Goal: Task Accomplishment & Management: Manage account settings

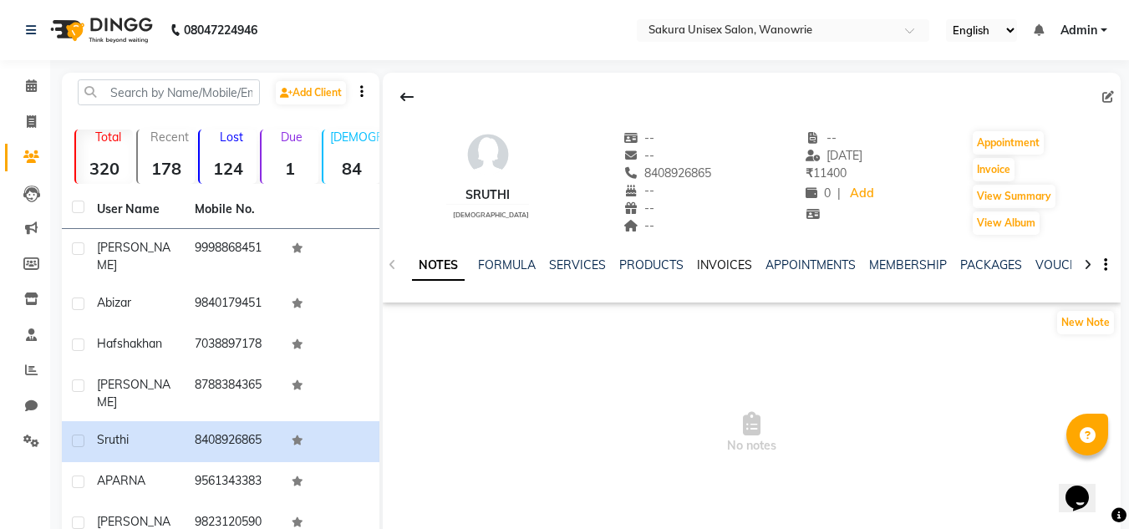
click at [702, 260] on link "INVOICES" at bounding box center [724, 264] width 55 height 15
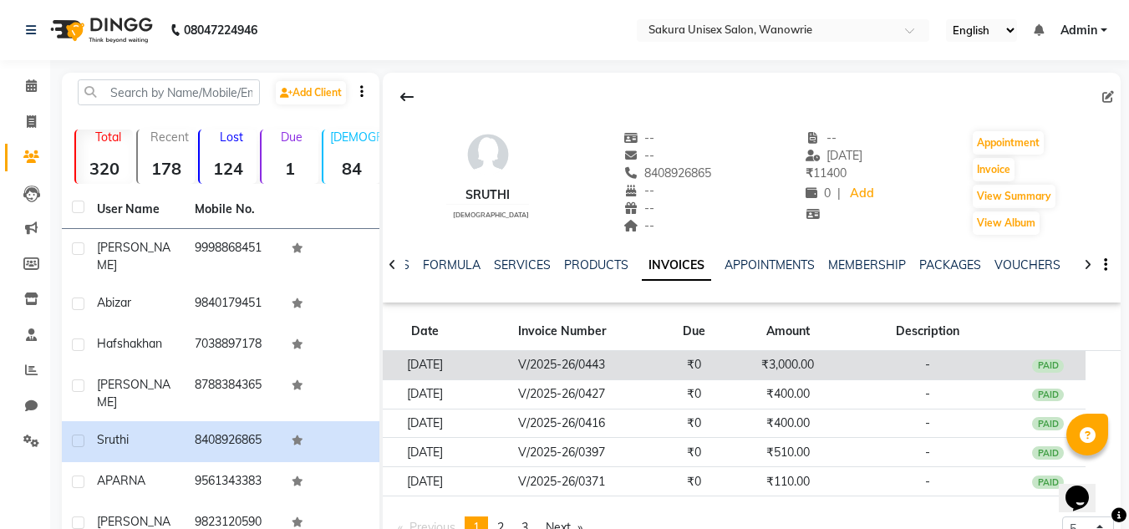
click at [704, 351] on td "₹0" at bounding box center [694, 365] width 75 height 29
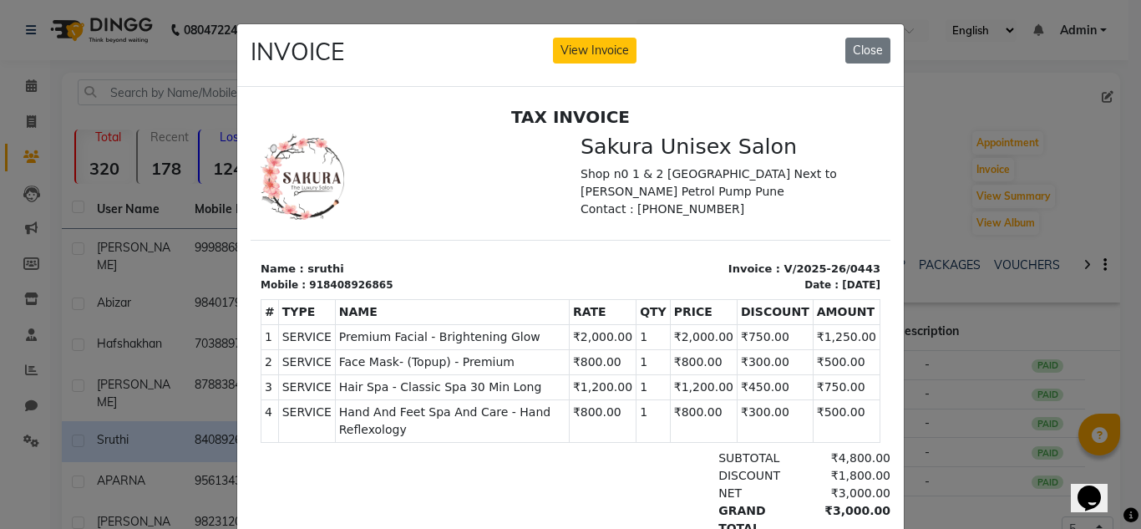
click at [615, 168] on p "Shop n0 1 & 2 [GEOGRAPHIC_DATA] Next to [PERSON_NAME] Petrol Pump Pune" at bounding box center [731, 182] width 300 height 35
click at [622, 49] on button "View Invoice" at bounding box center [595, 51] width 84 height 26
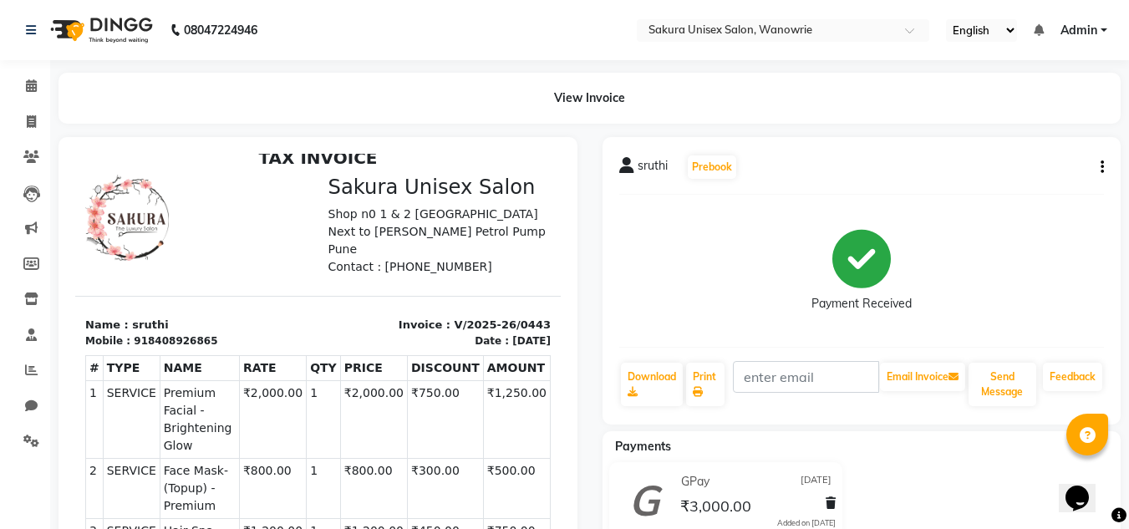
scroll to position [13, 0]
click at [1101, 167] on icon "button" at bounding box center [1101, 167] width 3 height 1
click at [986, 182] on div "Edit Invoice" at bounding box center [1019, 188] width 114 height 21
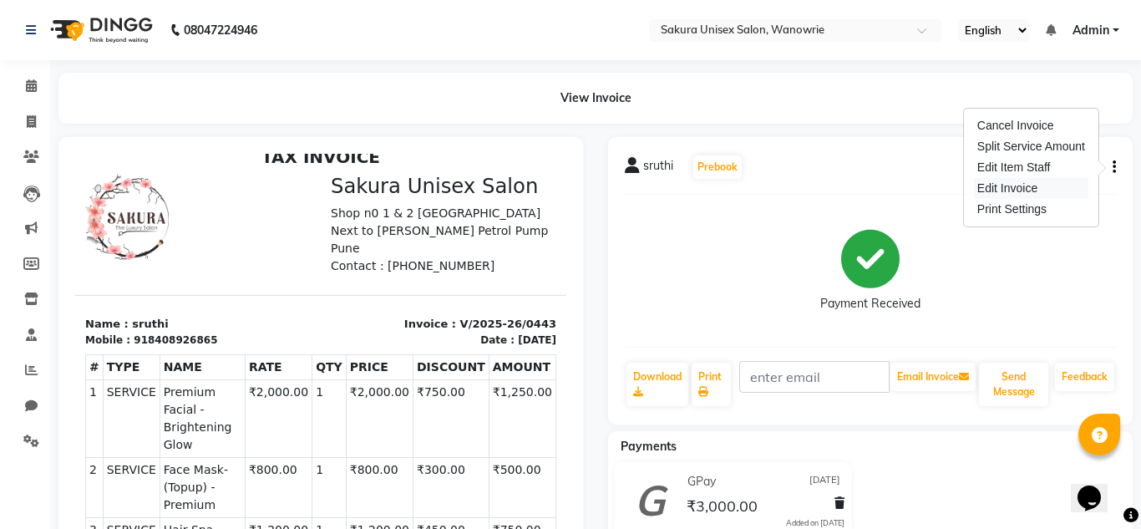
select select "service"
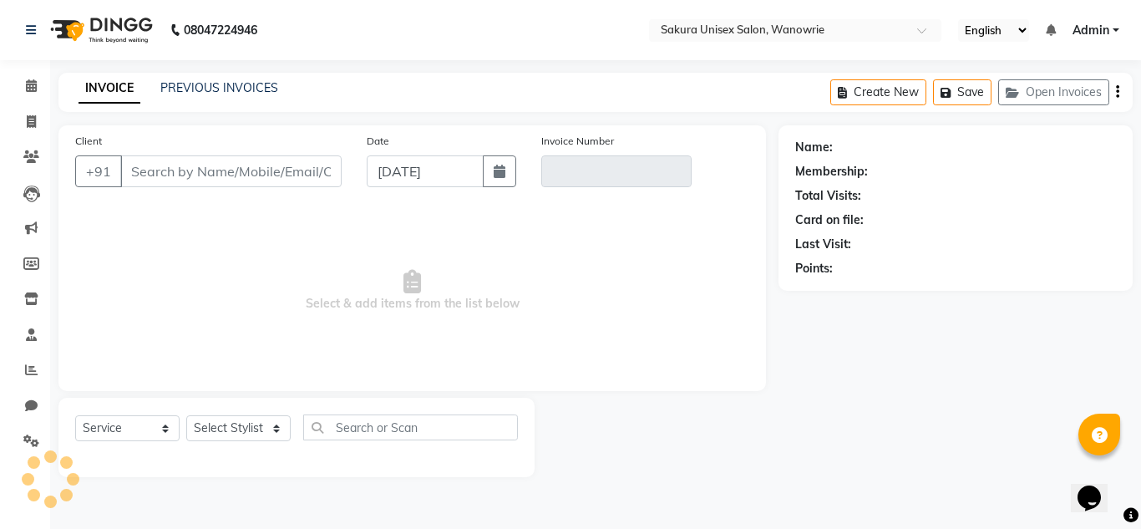
type input "8408926865"
type input "V/2025-26/0443"
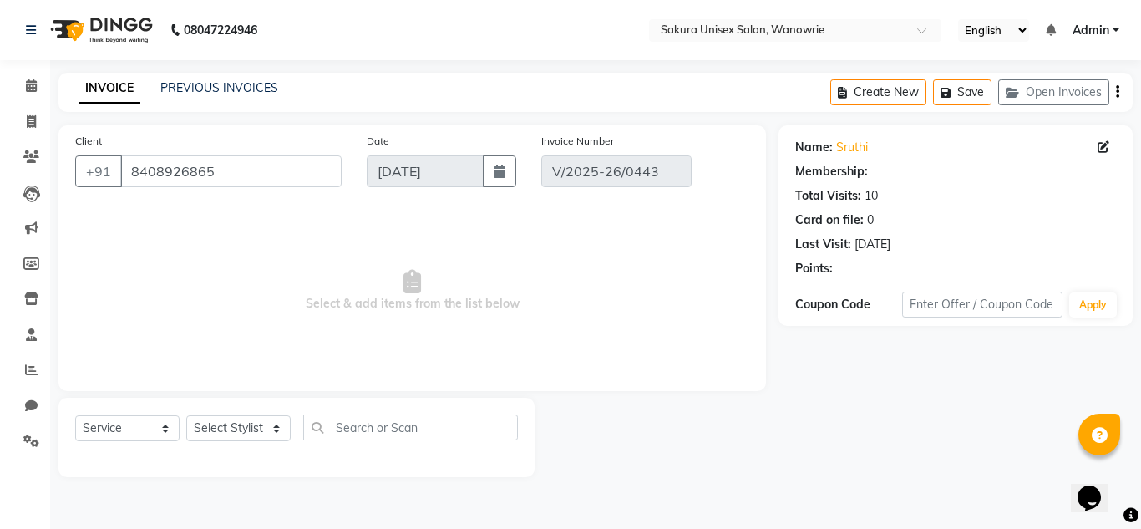
type input "[DATE]"
select select "select"
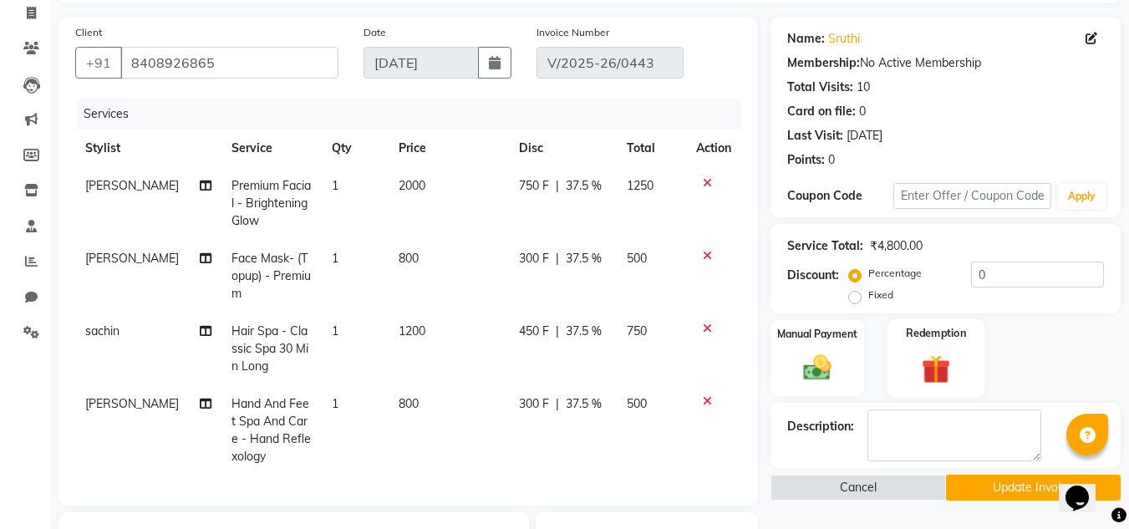
scroll to position [251, 0]
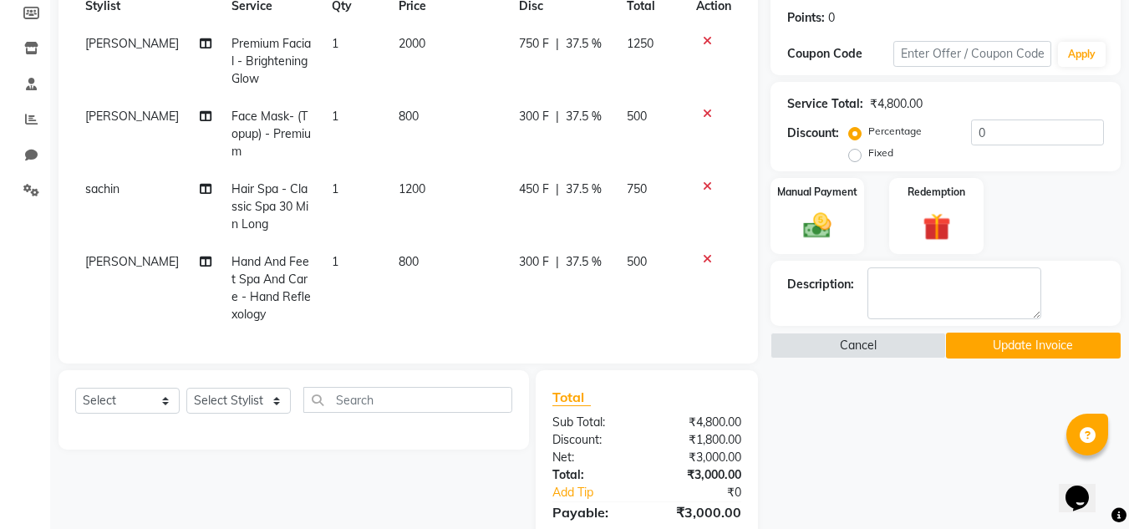
click at [997, 337] on button "Update Invoice" at bounding box center [1033, 346] width 175 height 26
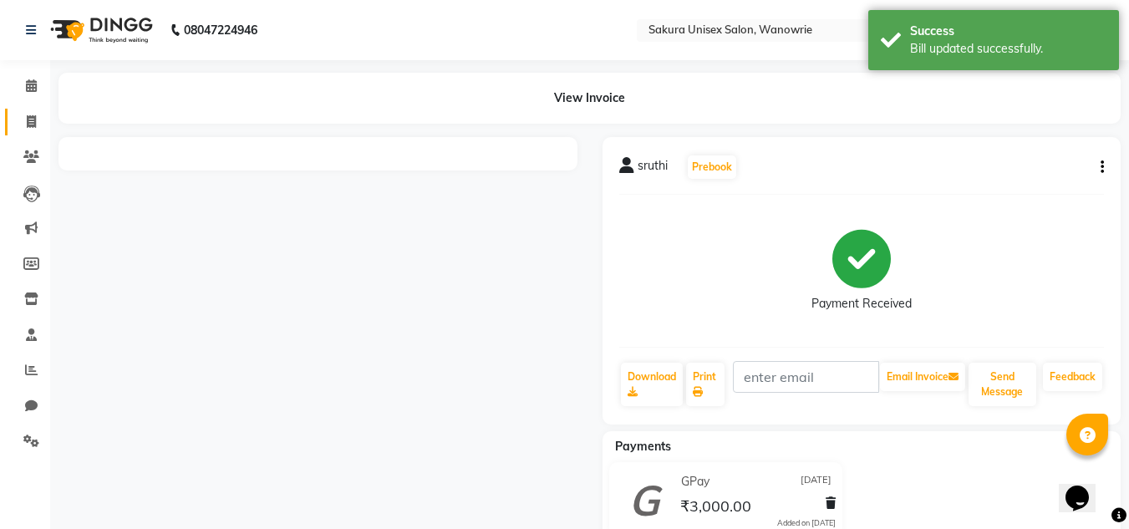
click at [27, 126] on icon at bounding box center [31, 121] width 9 height 13
select select "service"
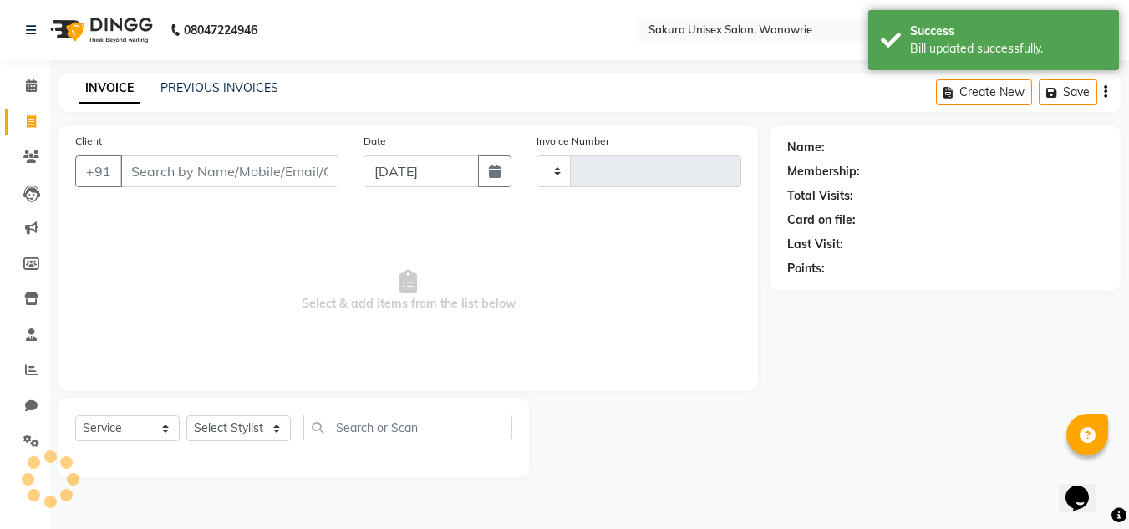
type input "0448"
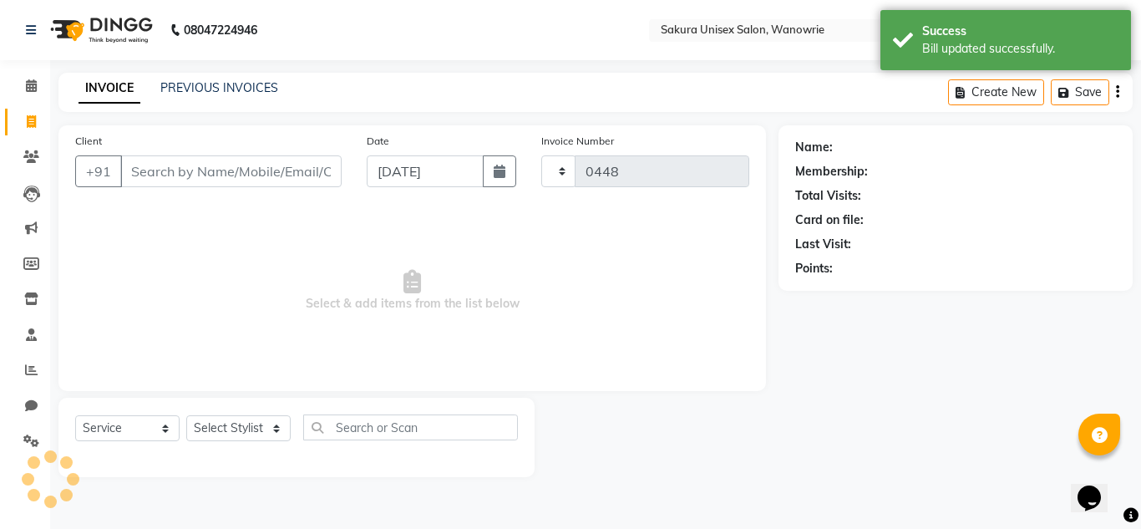
select select "7662"
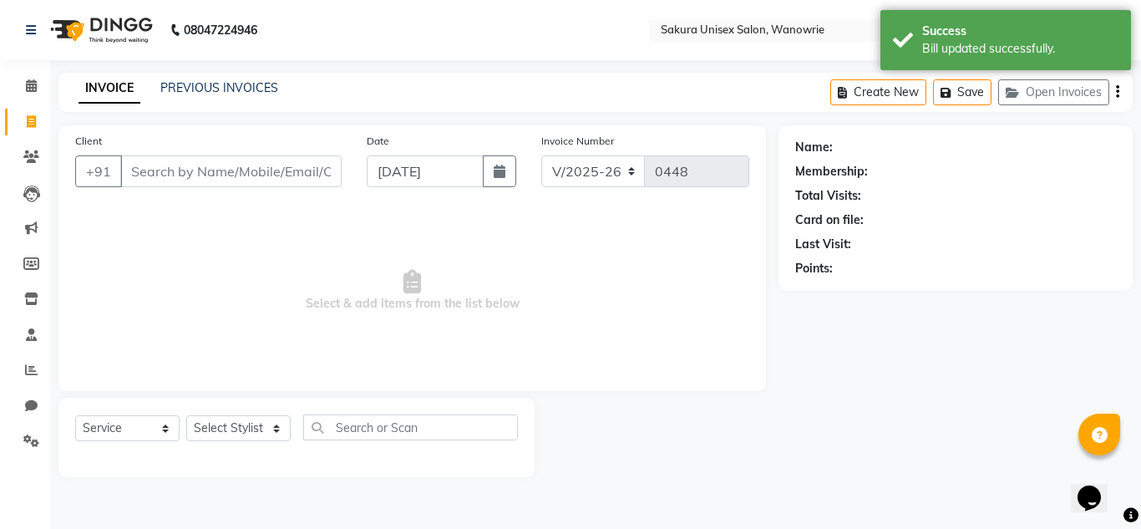
click at [170, 164] on input "Client" at bounding box center [230, 171] width 221 height 32
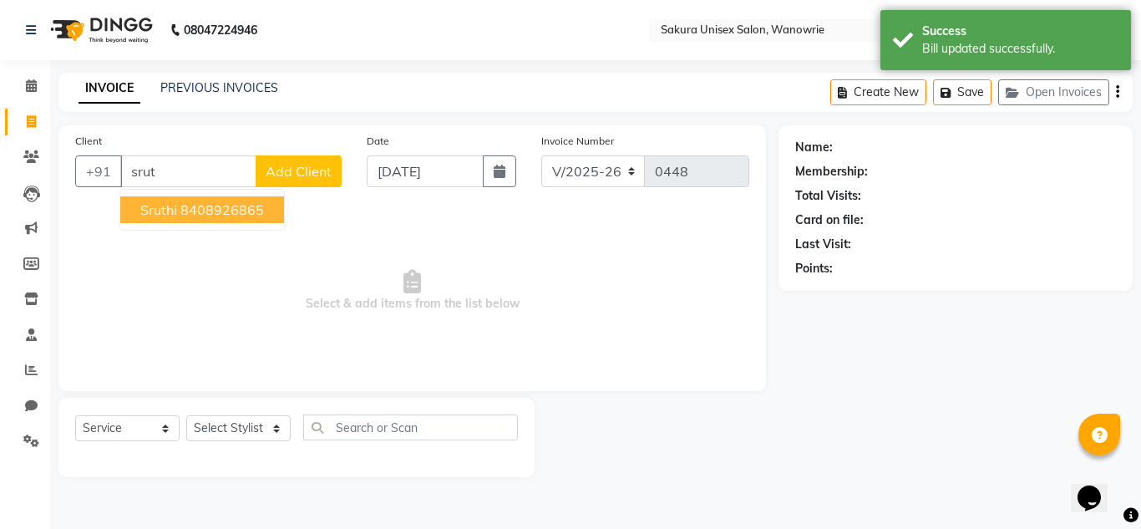
click at [192, 200] on button "sruthi 8408926865" at bounding box center [202, 209] width 164 height 27
type input "8408926865"
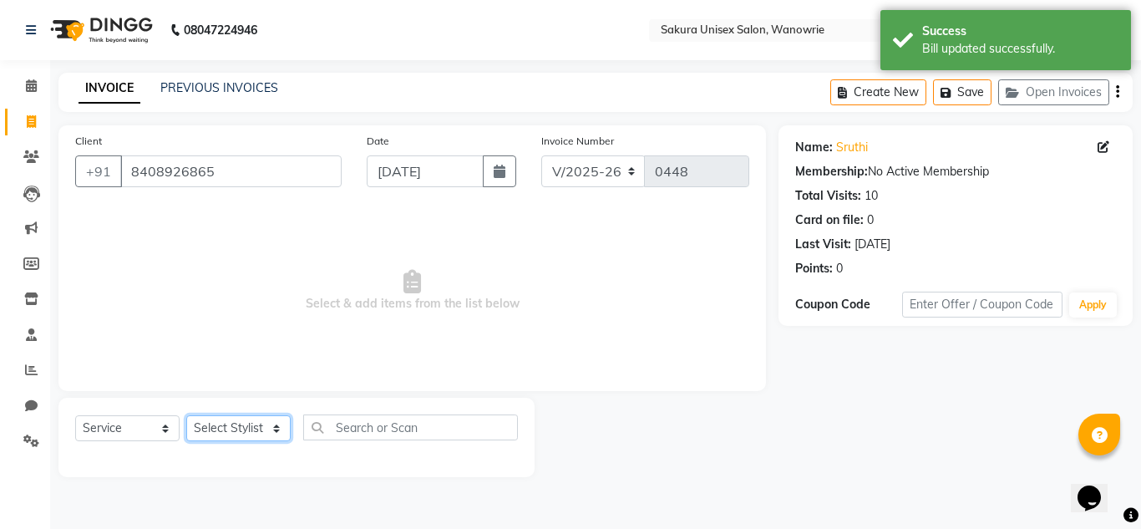
drag, startPoint x: 223, startPoint y: 430, endPoint x: 226, endPoint y: 415, distance: 15.4
click at [223, 430] on select "Select Stylist [PERSON_NAME] [PERSON_NAME] [PERSON_NAME]" at bounding box center [238, 428] width 104 height 26
select select "87943"
click at [186, 415] on select "Select Stylist [PERSON_NAME] [PERSON_NAME] [PERSON_NAME]" at bounding box center [238, 428] width 104 height 26
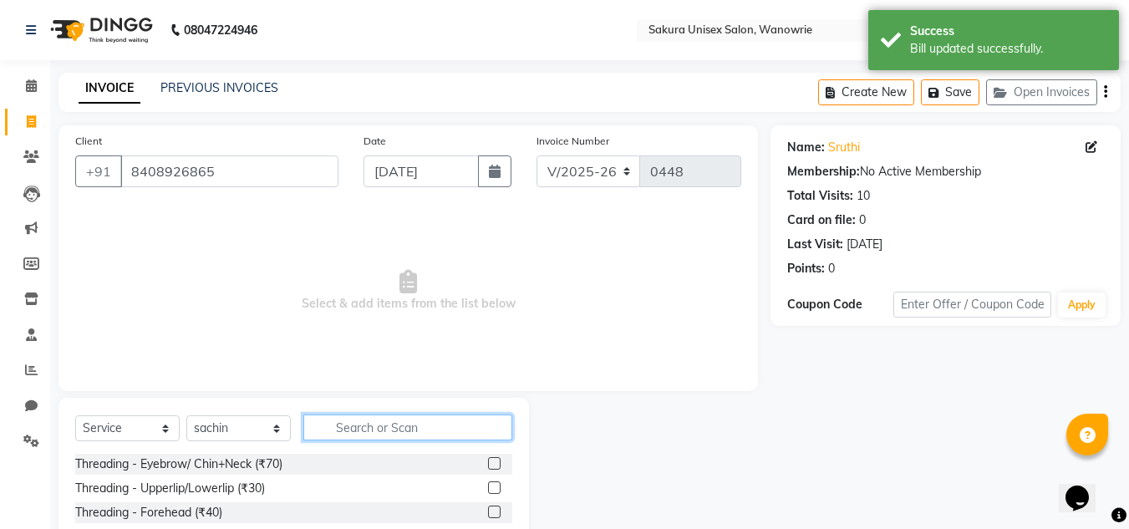
click at [398, 434] on input "text" at bounding box center [407, 427] width 209 height 26
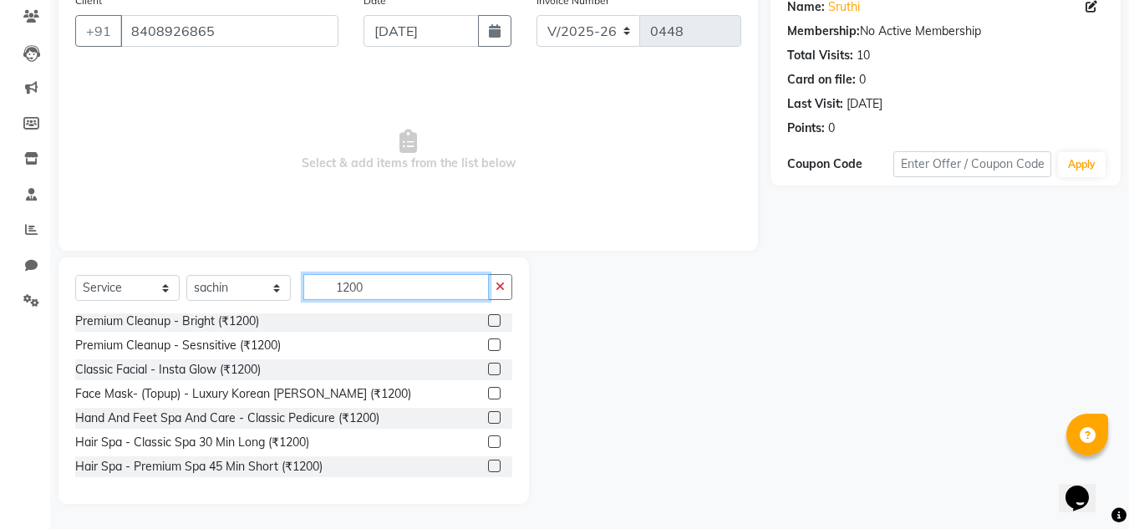
scroll to position [113, 0]
type input "1200"
click at [488, 436] on label at bounding box center [494, 442] width 13 height 13
click at [488, 438] on input "checkbox" at bounding box center [493, 443] width 11 height 11
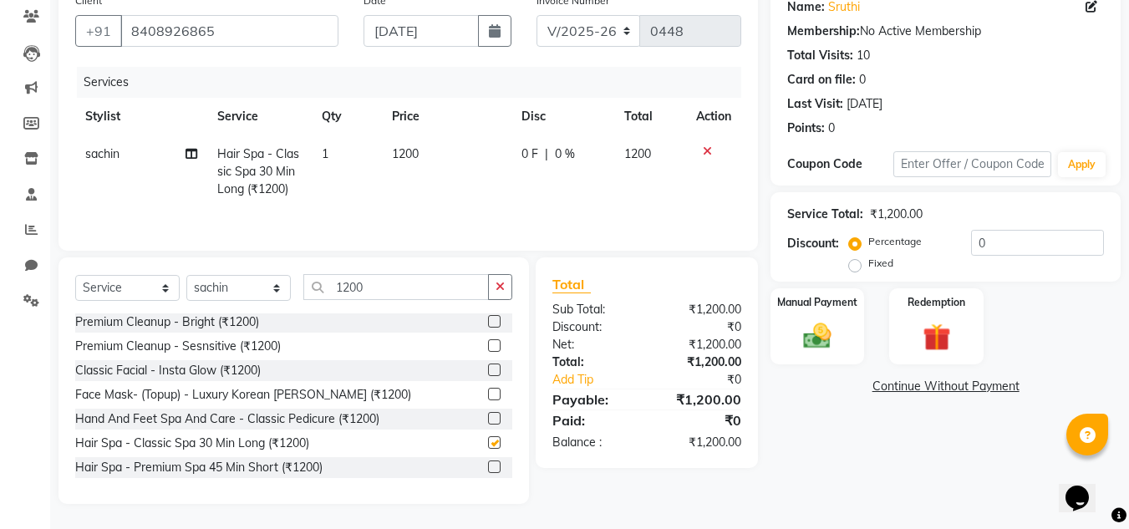
checkbox input "false"
click at [831, 332] on img at bounding box center [817, 335] width 47 height 33
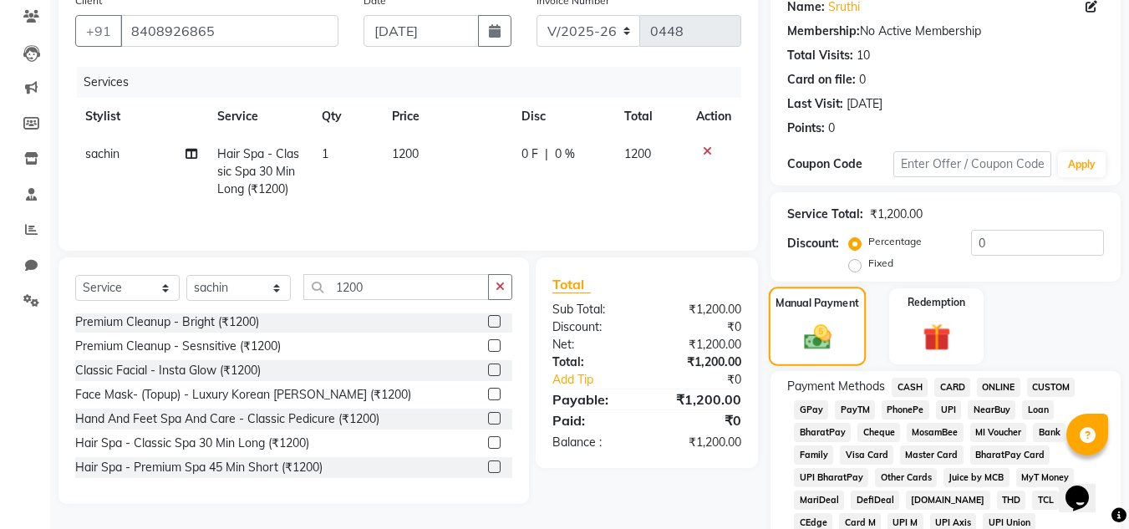
scroll to position [307, 0]
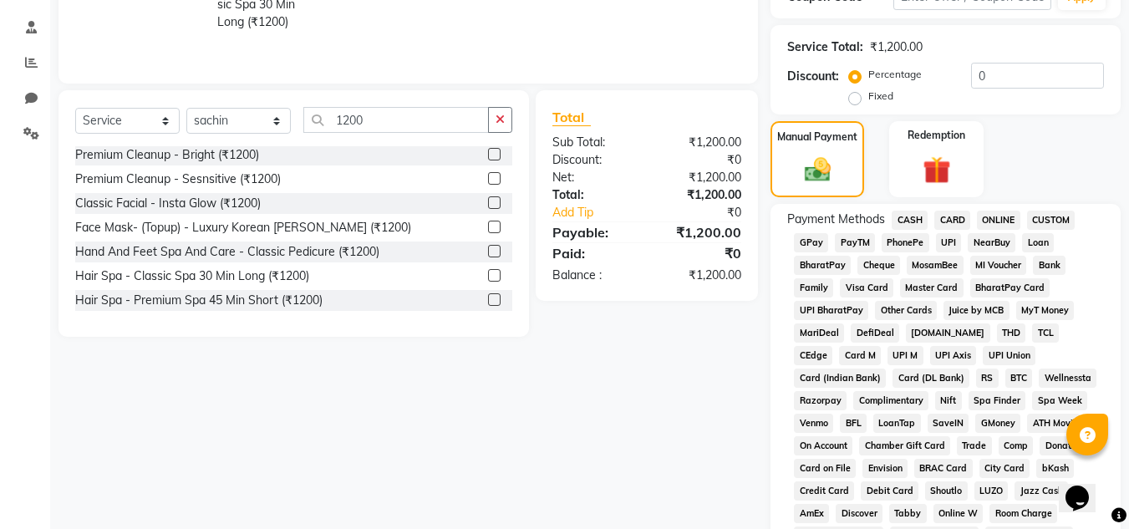
click at [981, 223] on span "ONLINE" at bounding box center [998, 220] width 43 height 19
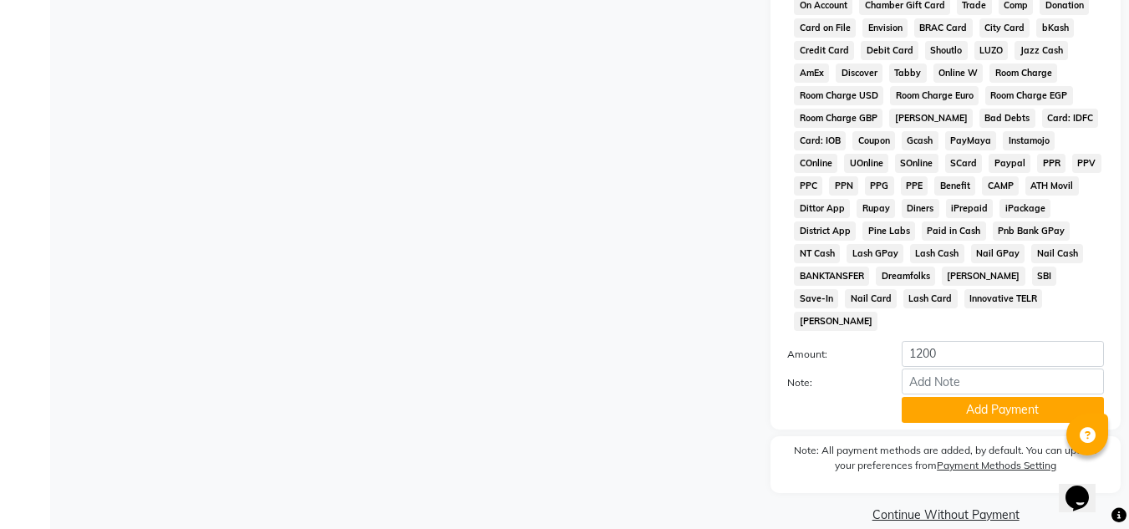
scroll to position [749, 0]
click at [947, 396] on button "Add Payment" at bounding box center [1003, 409] width 202 height 26
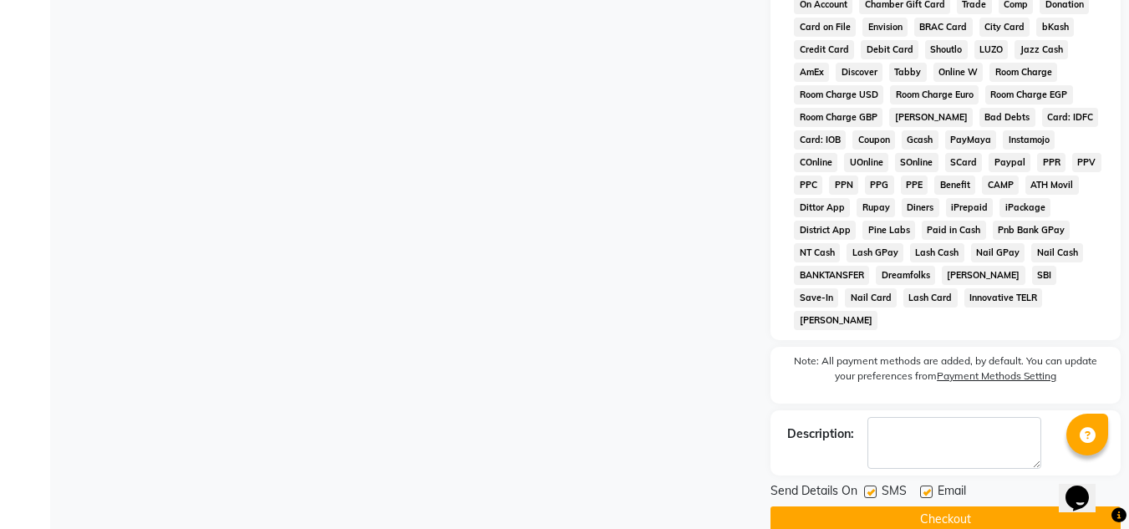
click at [932, 506] on button "Checkout" at bounding box center [945, 519] width 350 height 26
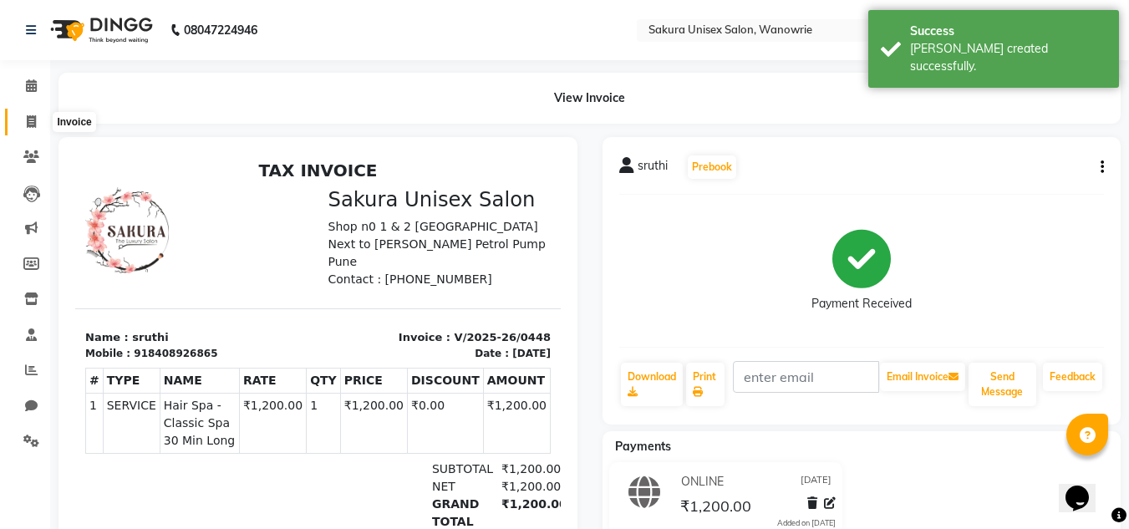
click at [32, 127] on icon at bounding box center [31, 121] width 9 height 13
select select "7662"
select select "service"
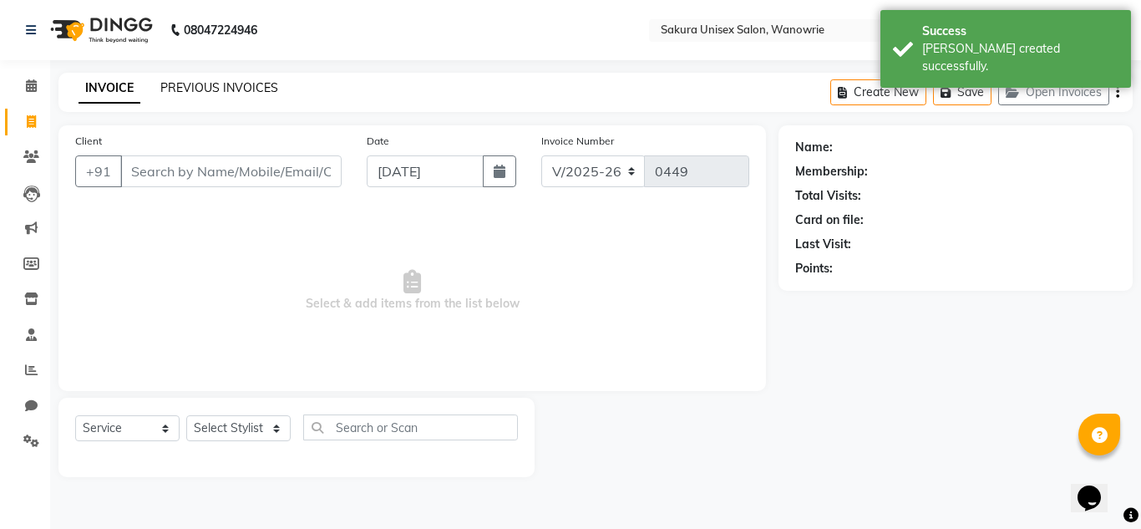
click at [254, 86] on link "PREVIOUS INVOICES" at bounding box center [219, 87] width 118 height 15
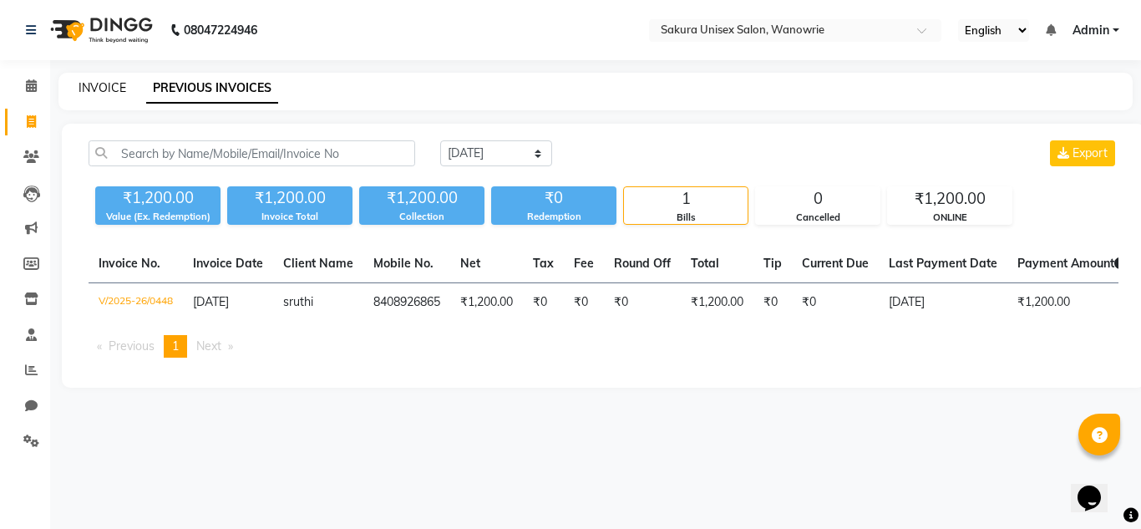
click at [91, 89] on link "INVOICE" at bounding box center [103, 87] width 48 height 15
select select "service"
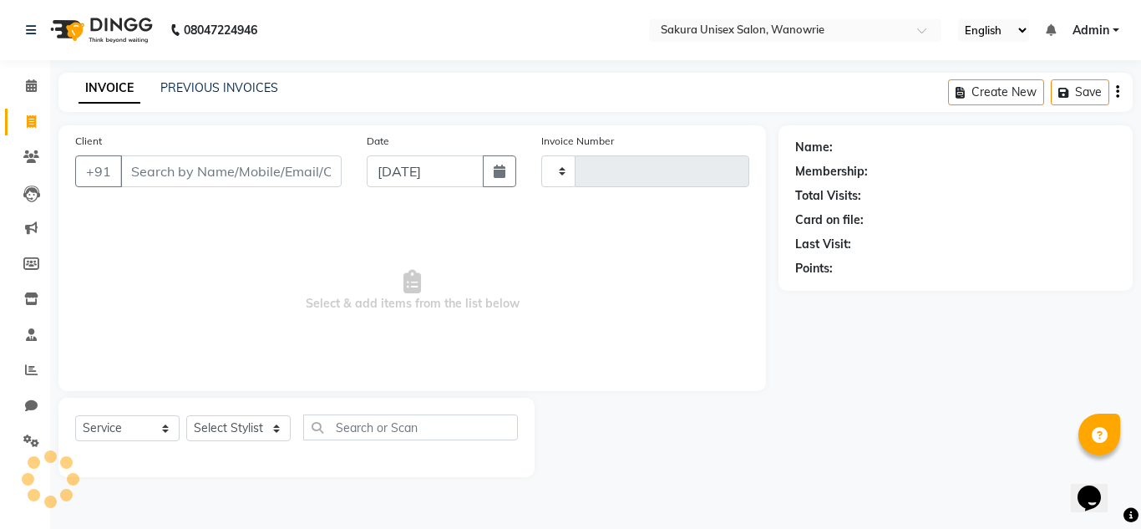
type input "0449"
select select "7662"
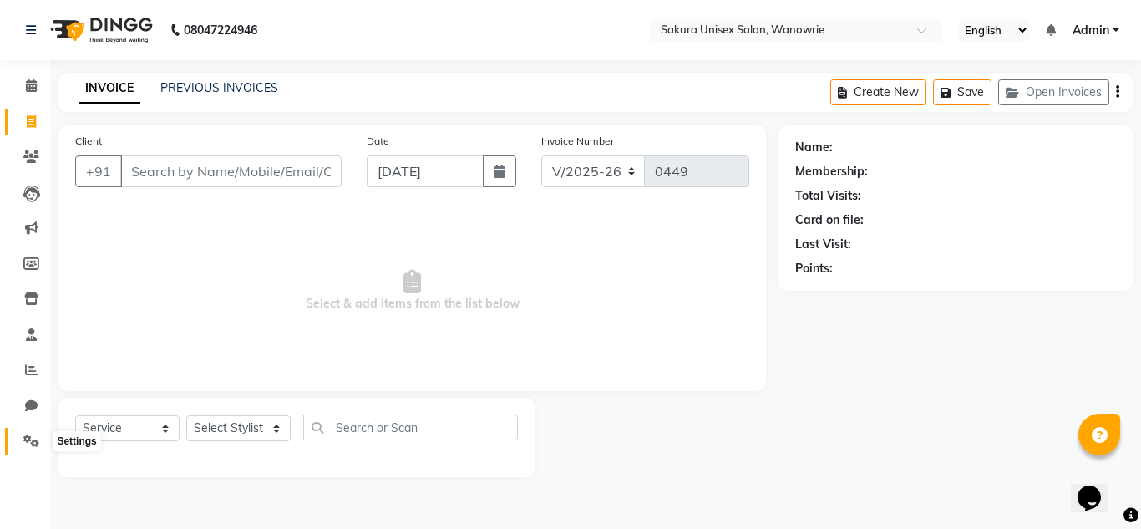
click at [24, 439] on icon at bounding box center [31, 440] width 16 height 13
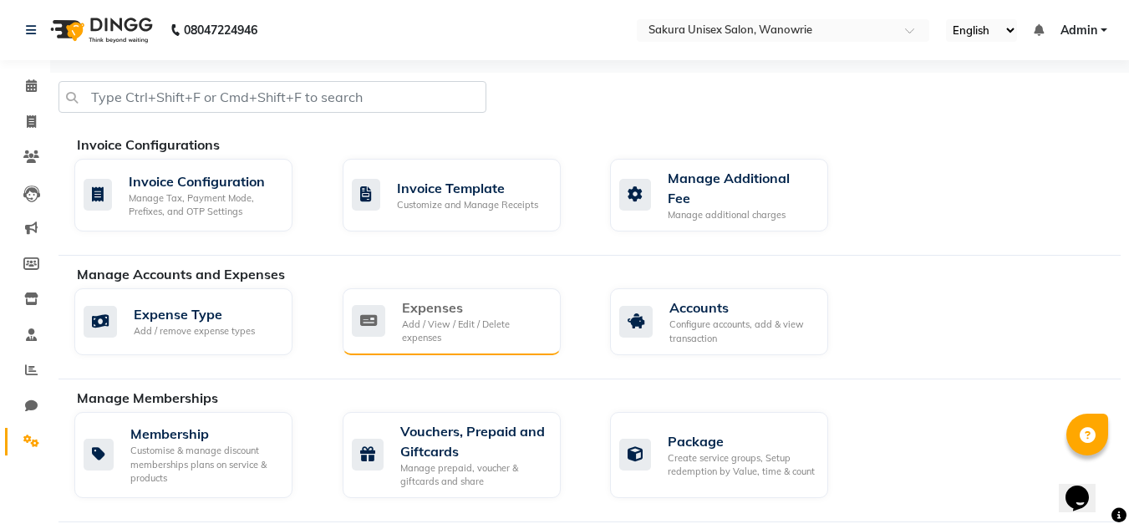
click at [382, 310] on icon at bounding box center [368, 321] width 33 height 32
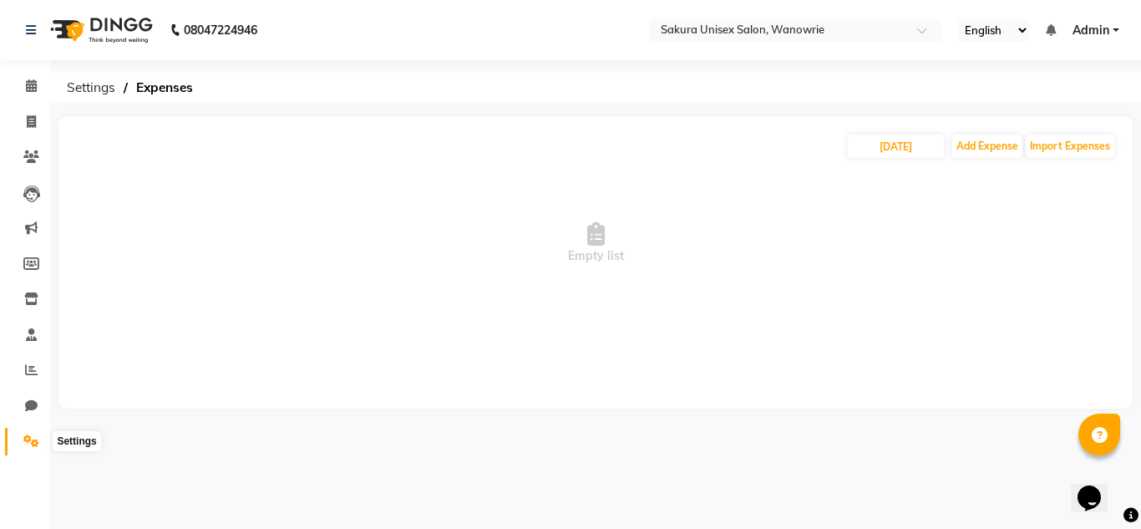
click at [33, 435] on icon at bounding box center [31, 440] width 16 height 13
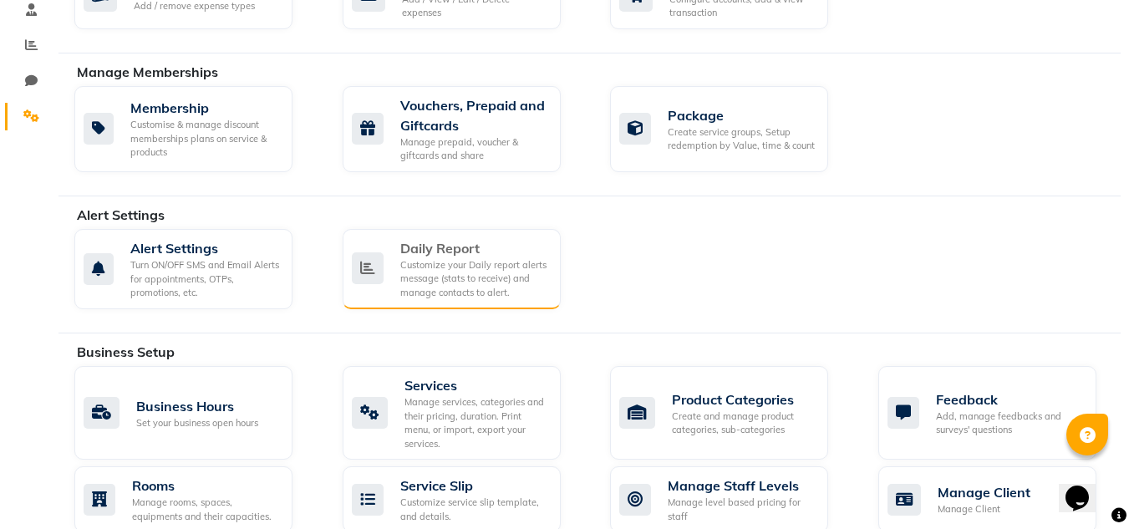
scroll to position [418, 0]
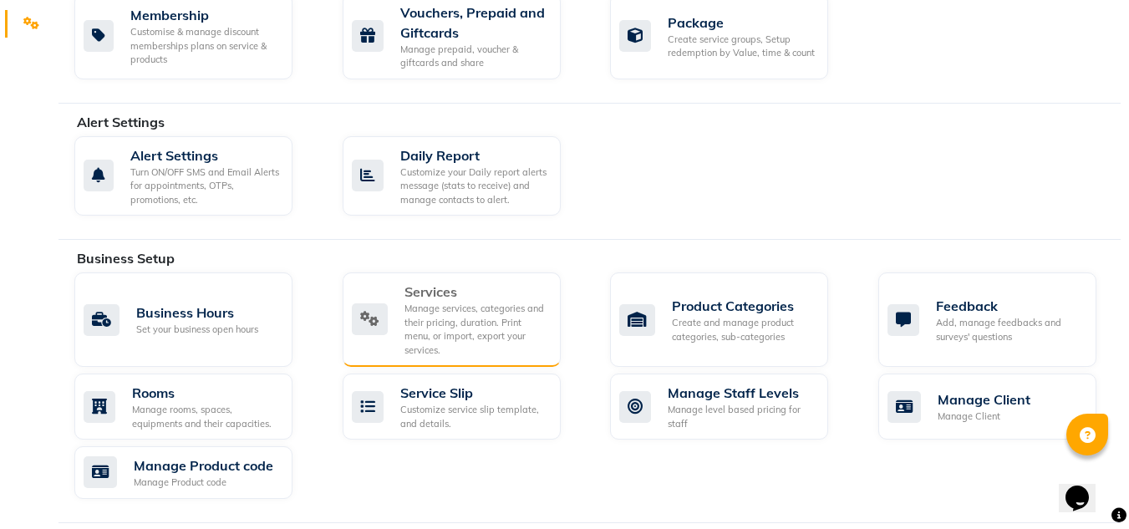
click at [447, 328] on div "Manage services, categories and their pricing, duration. Print menu, or import,…" at bounding box center [475, 329] width 143 height 55
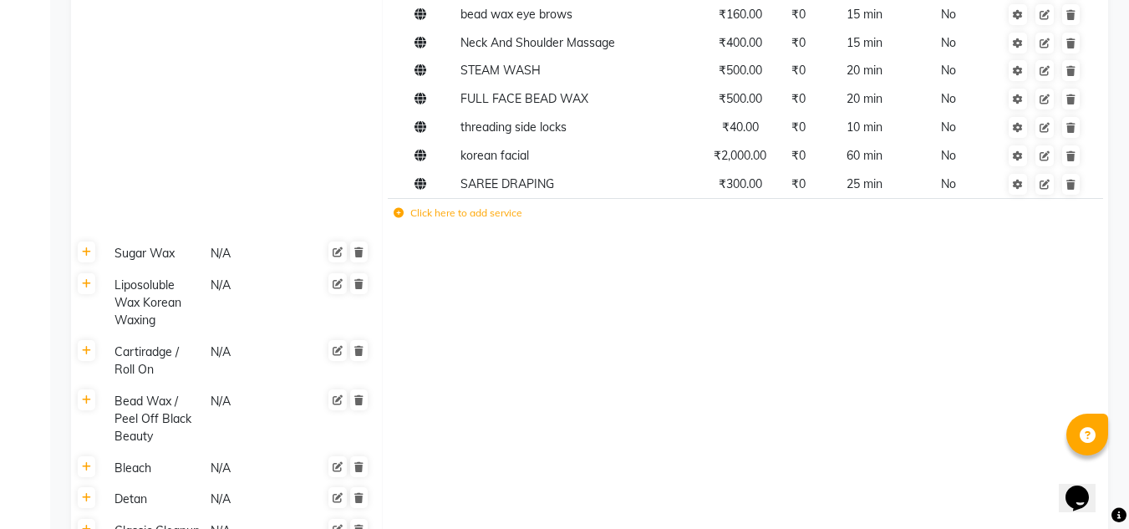
scroll to position [585, 0]
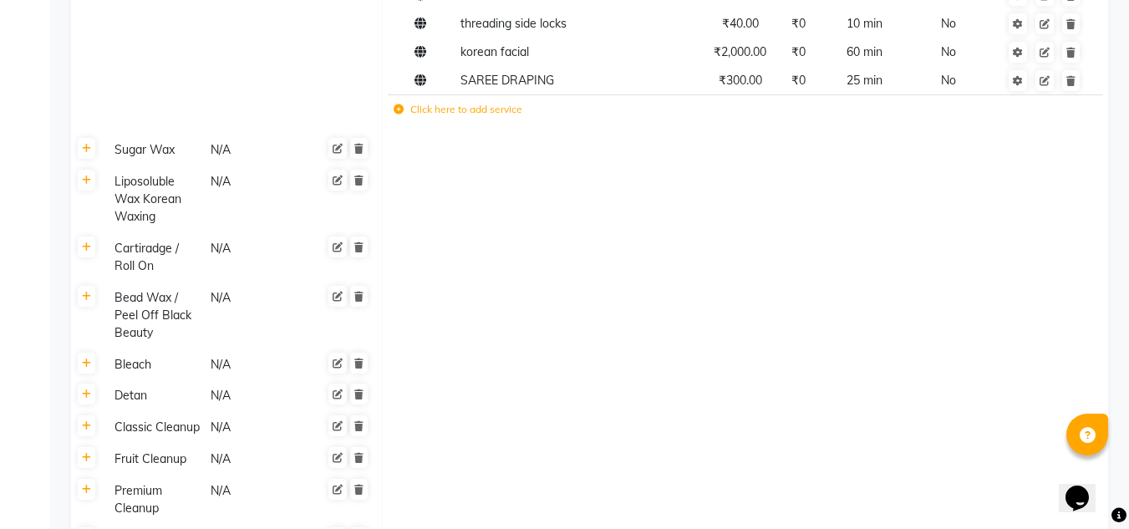
click at [465, 117] on label "Click here to add service" at bounding box center [458, 109] width 129 height 15
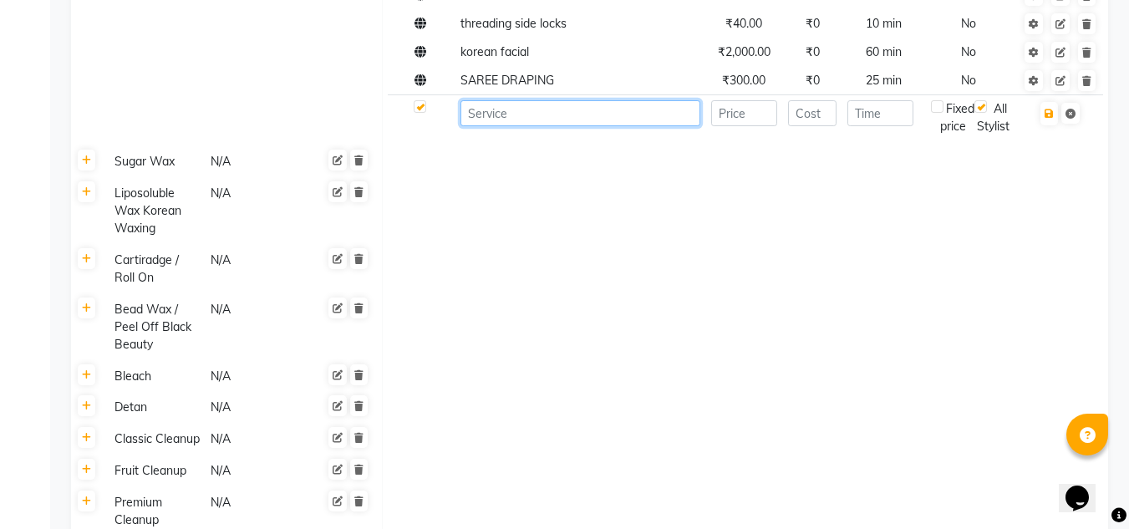
click at [485, 117] on input at bounding box center [580, 113] width 240 height 26
type input "hand polishing"
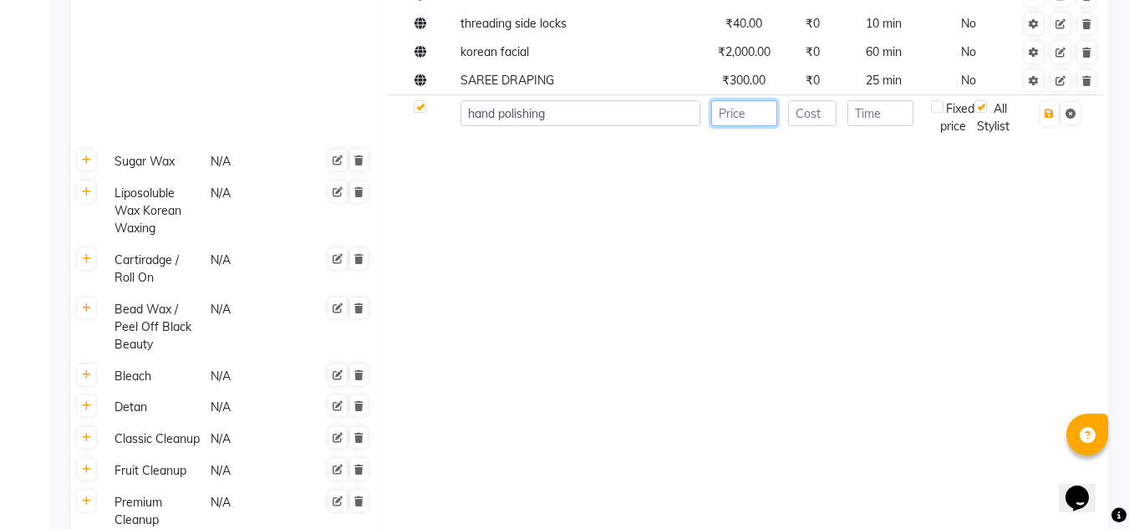
click at [761, 115] on input "number" at bounding box center [744, 113] width 66 height 26
type input "600"
click at [810, 114] on input "number" at bounding box center [812, 113] width 49 height 26
type input "0"
click at [861, 115] on input "number" at bounding box center [880, 113] width 66 height 26
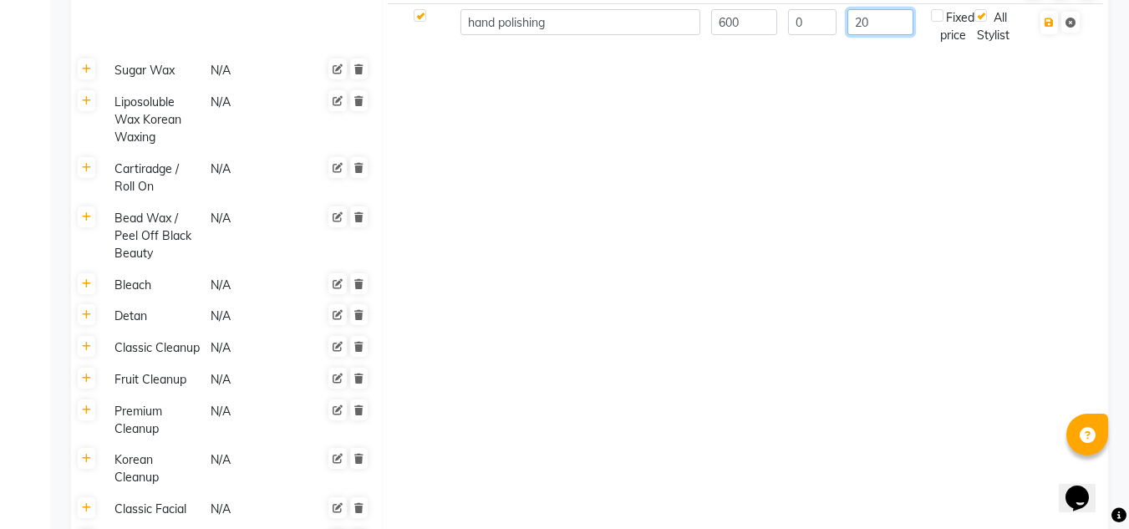
scroll to position [501, 0]
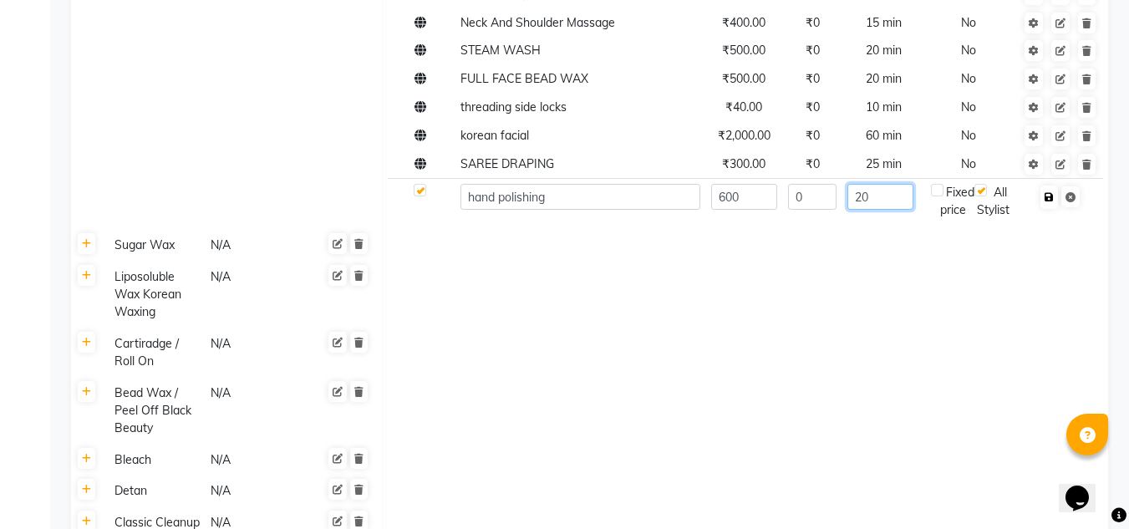
type input "20"
click at [1053, 209] on button "button" at bounding box center [1049, 196] width 18 height 23
click at [1049, 200] on icon "button" at bounding box center [1048, 197] width 9 height 10
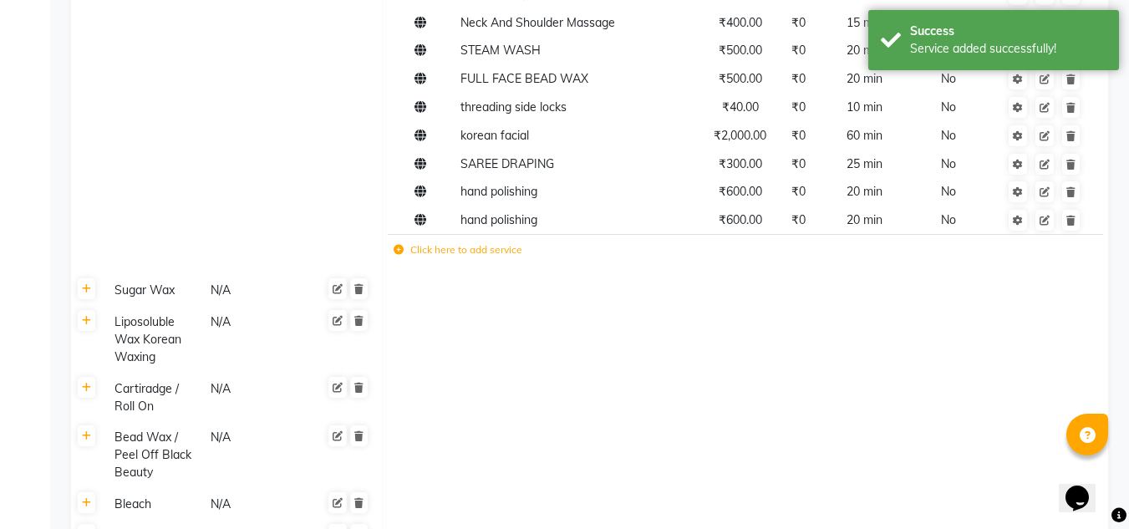
click at [474, 248] on label "Click here to add service" at bounding box center [458, 249] width 129 height 15
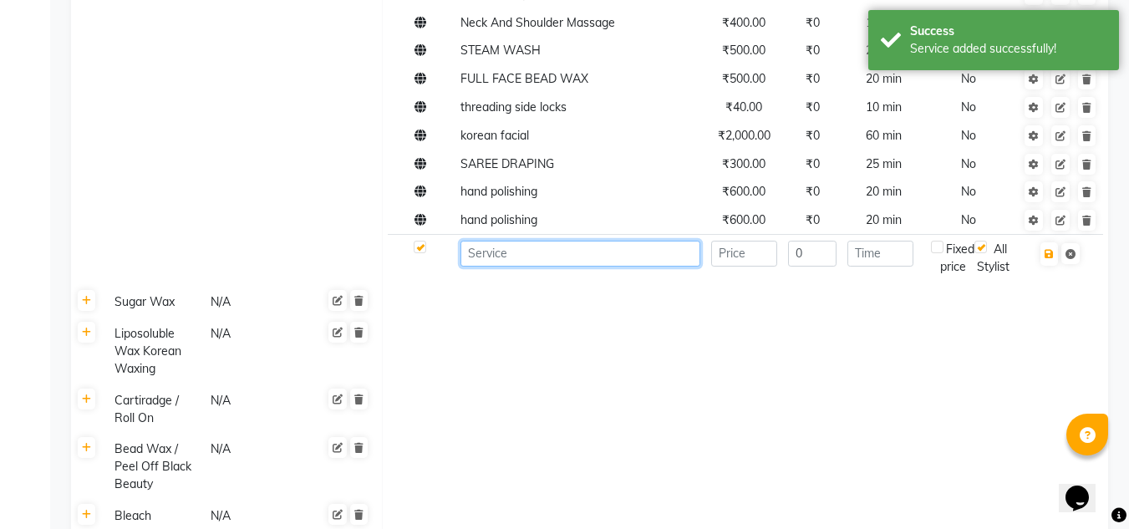
click at [479, 247] on input at bounding box center [580, 254] width 240 height 26
type input "leg polishing"
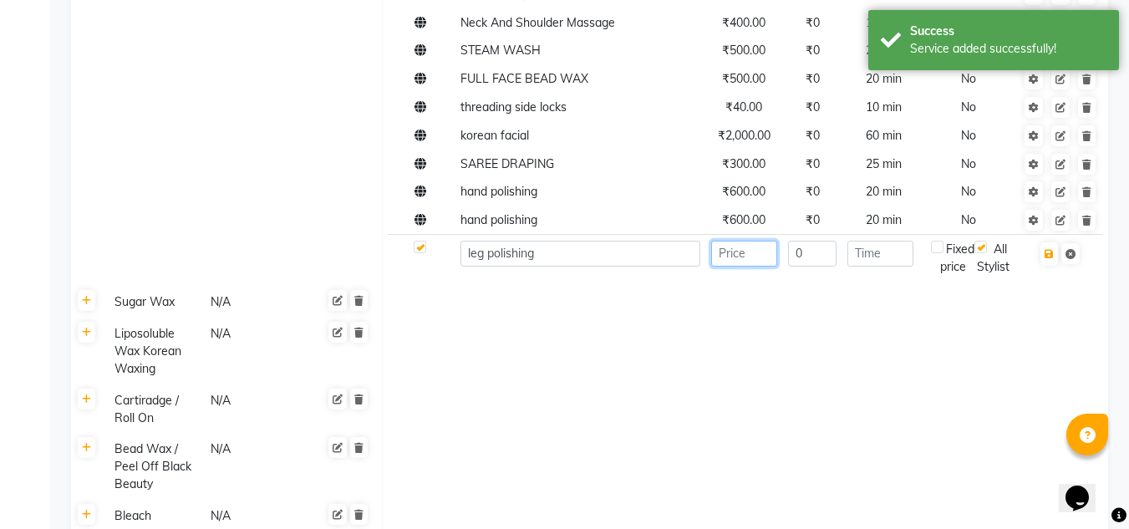
click at [765, 262] on input "number" at bounding box center [744, 254] width 66 height 26
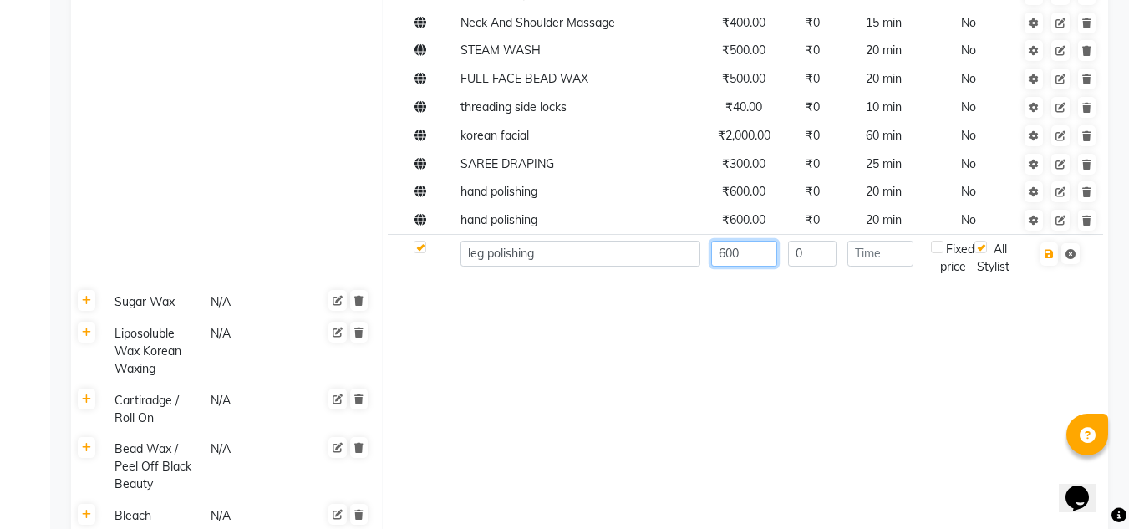
type input "600"
click at [466, 253] on input "leg polishing" at bounding box center [580, 254] width 240 height 26
type input "full leg polishing"
click at [761, 251] on input "600" at bounding box center [744, 254] width 66 height 26
type input "6"
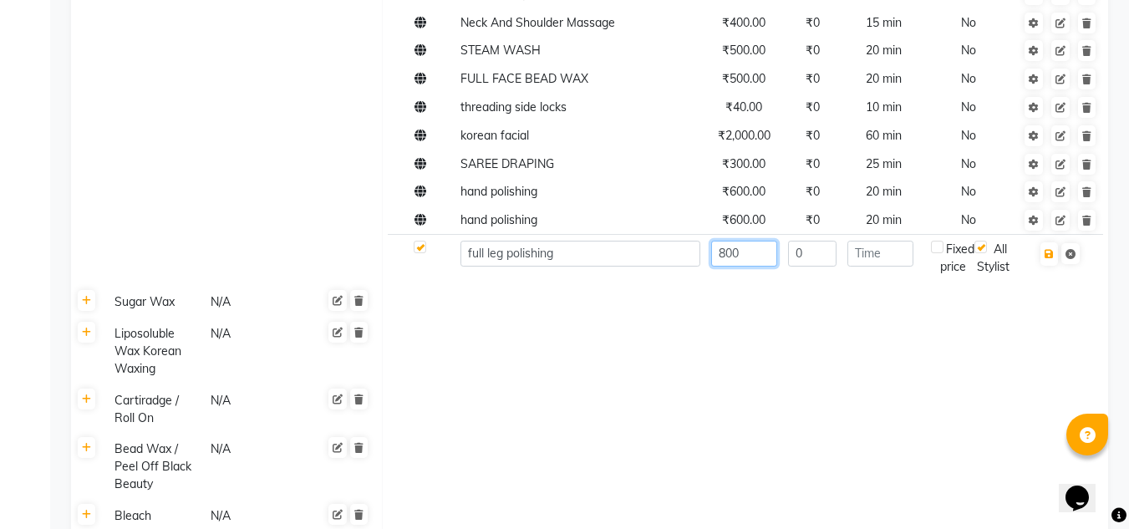
type input "800"
click at [877, 257] on input "number" at bounding box center [880, 254] width 66 height 26
type input "30"
click at [1053, 257] on icon "button" at bounding box center [1048, 254] width 9 height 10
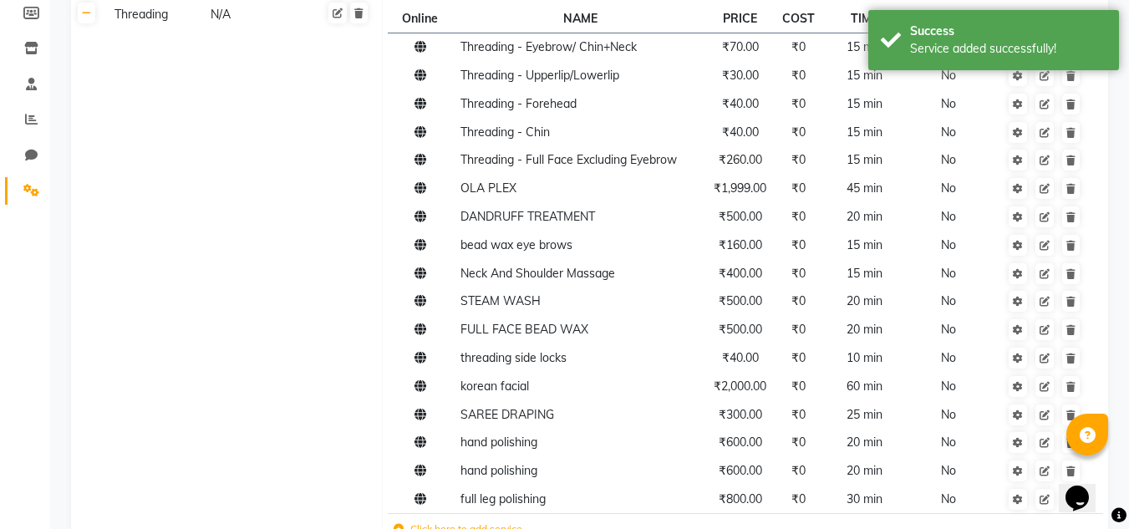
scroll to position [0, 0]
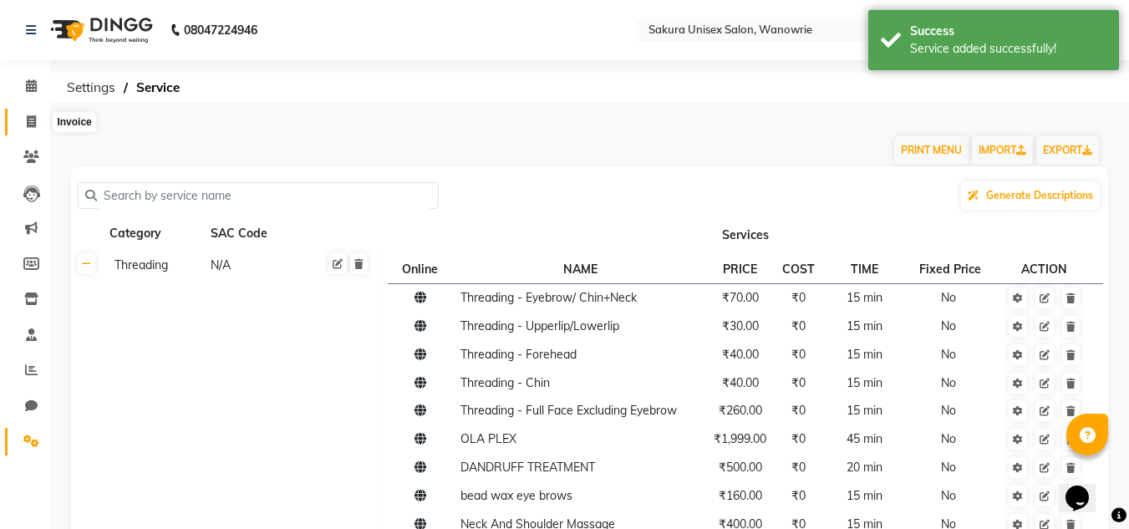
click at [42, 129] on span at bounding box center [31, 122] width 29 height 19
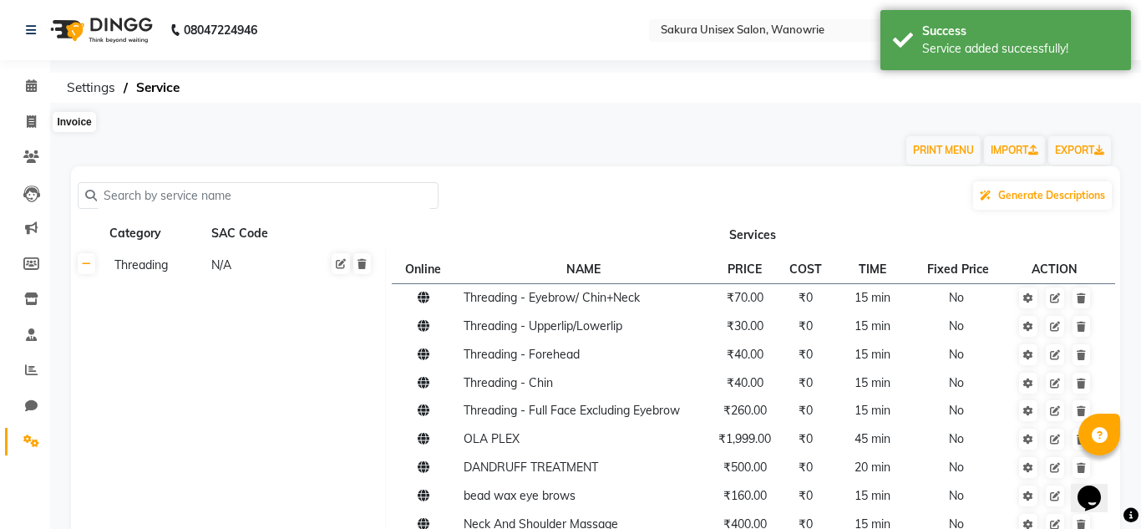
select select "7662"
select select "service"
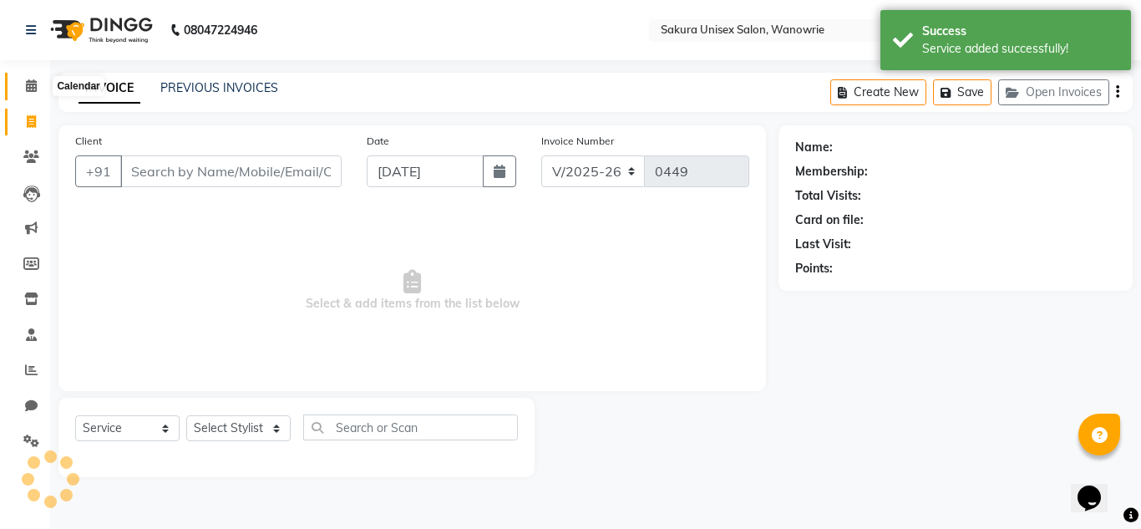
click at [28, 94] on span at bounding box center [31, 86] width 29 height 19
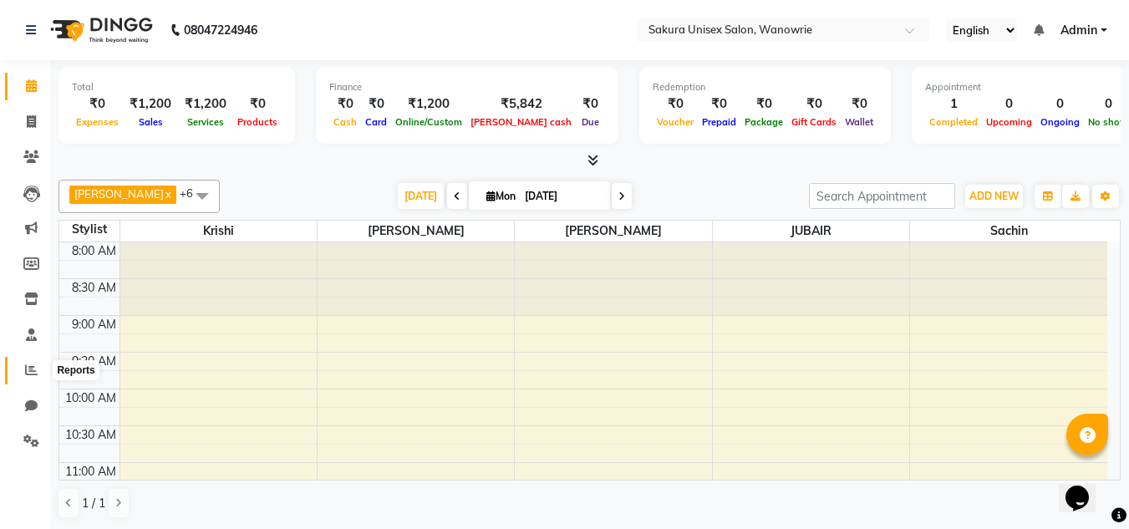
click at [28, 370] on icon at bounding box center [31, 369] width 13 height 13
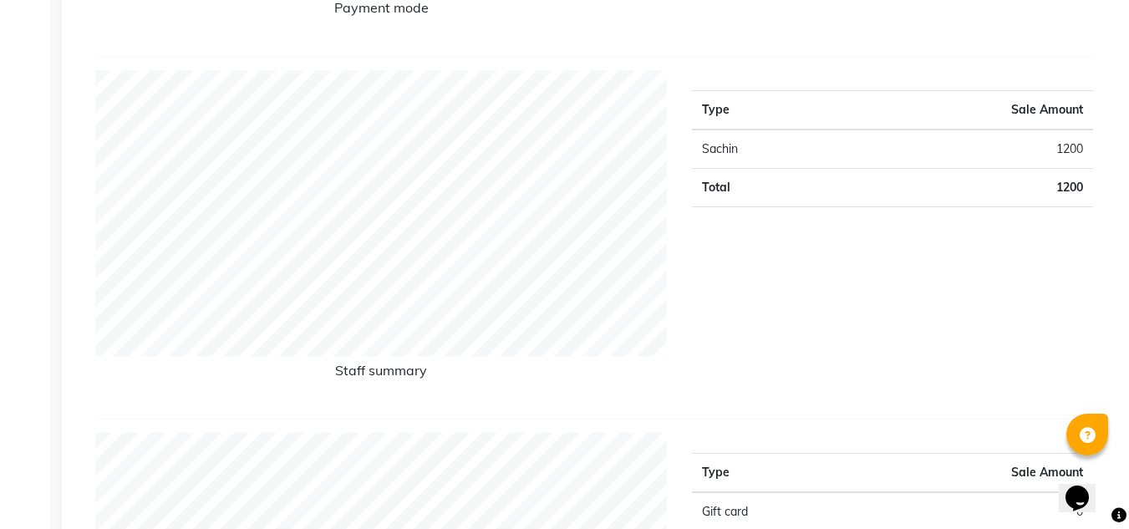
scroll to position [167, 0]
